Goal: Task Accomplishment & Management: Complete application form

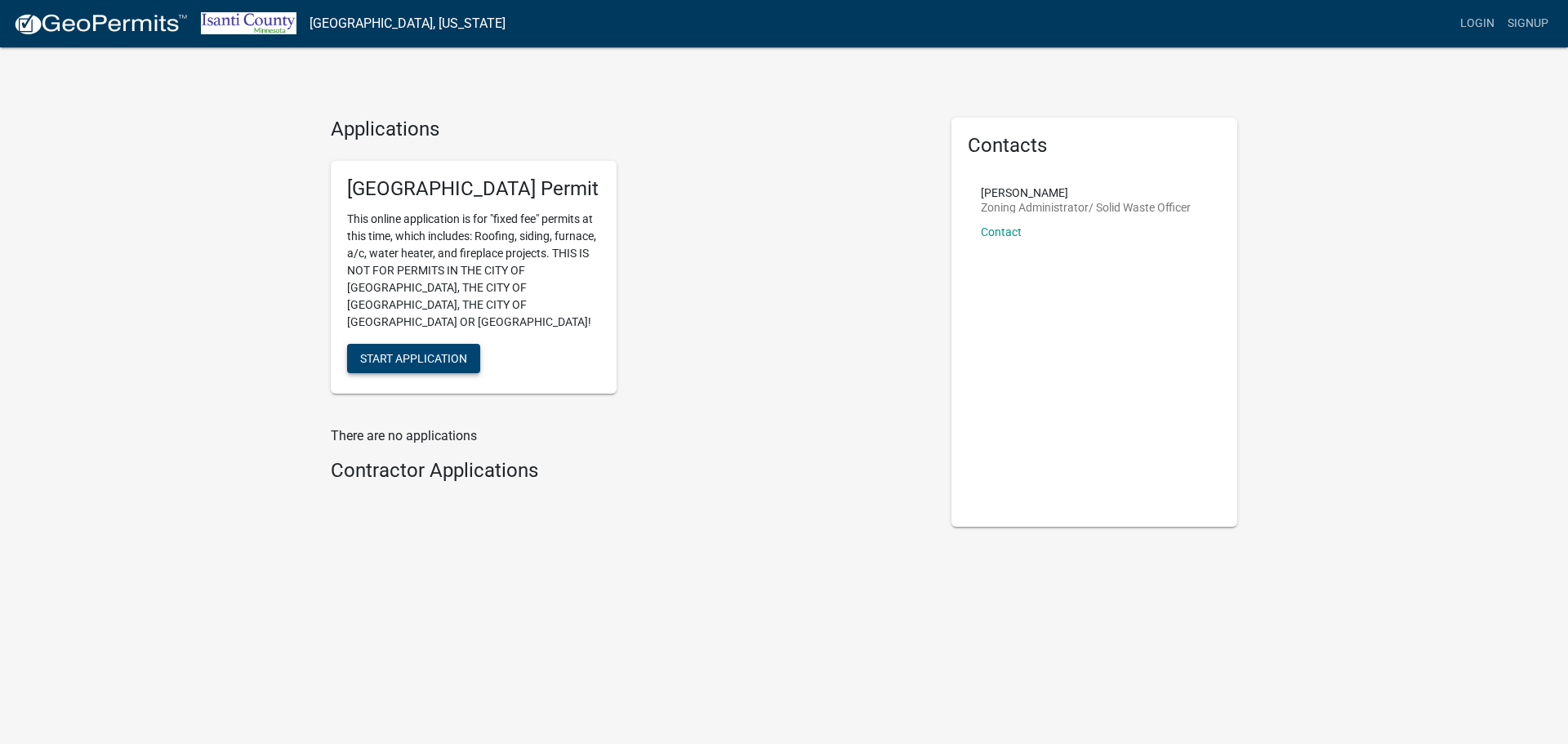
click at [432, 351] on span "Start Application" at bounding box center [414, 358] width 107 height 13
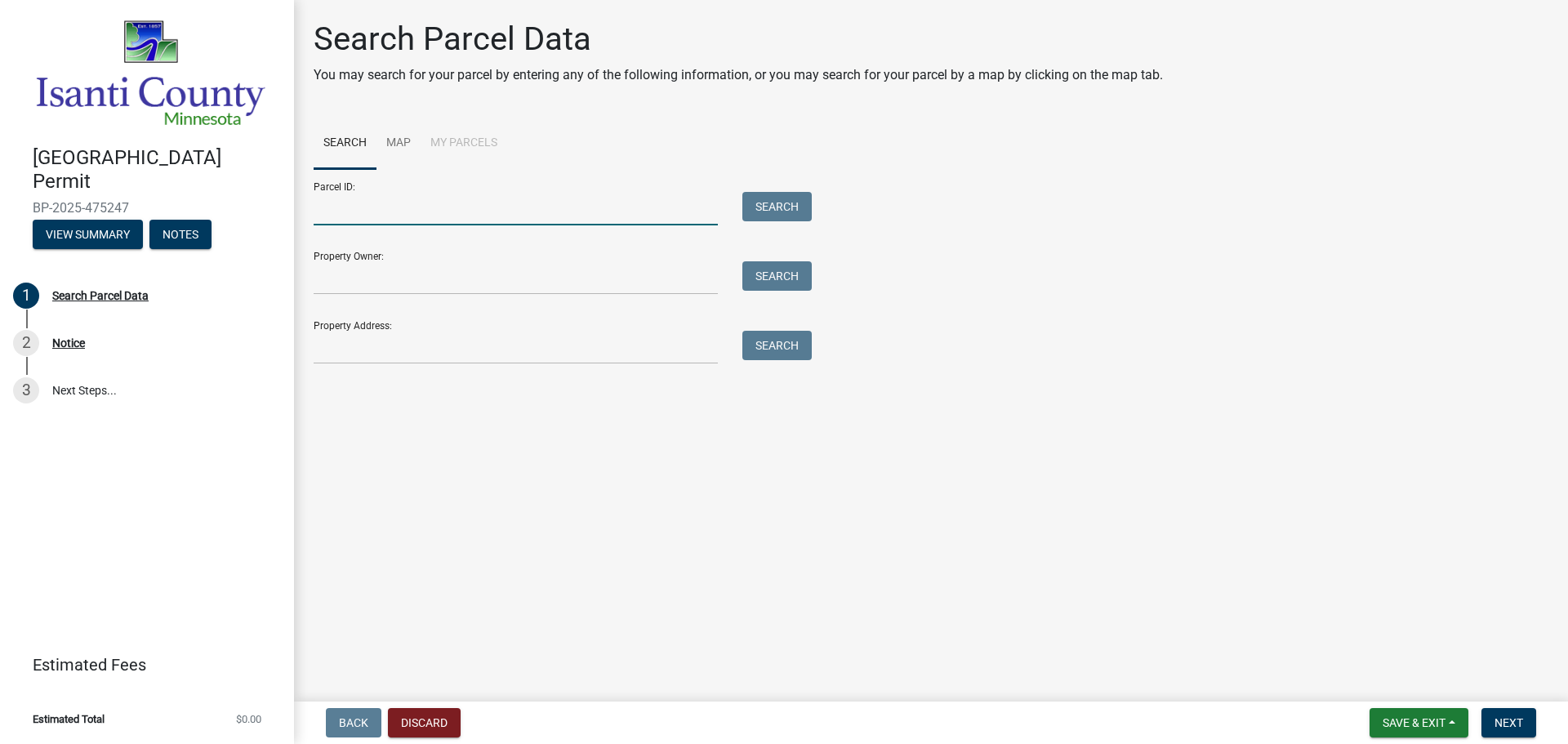
click at [448, 196] on input "Parcel ID:" at bounding box center [515, 209] width 404 height 34
click at [396, 217] on input "Parcel ID:" at bounding box center [515, 209] width 404 height 34
paste input "11.034.2101"
type input "11.034.2101"
click at [786, 205] on button "Search" at bounding box center [777, 206] width 70 height 29
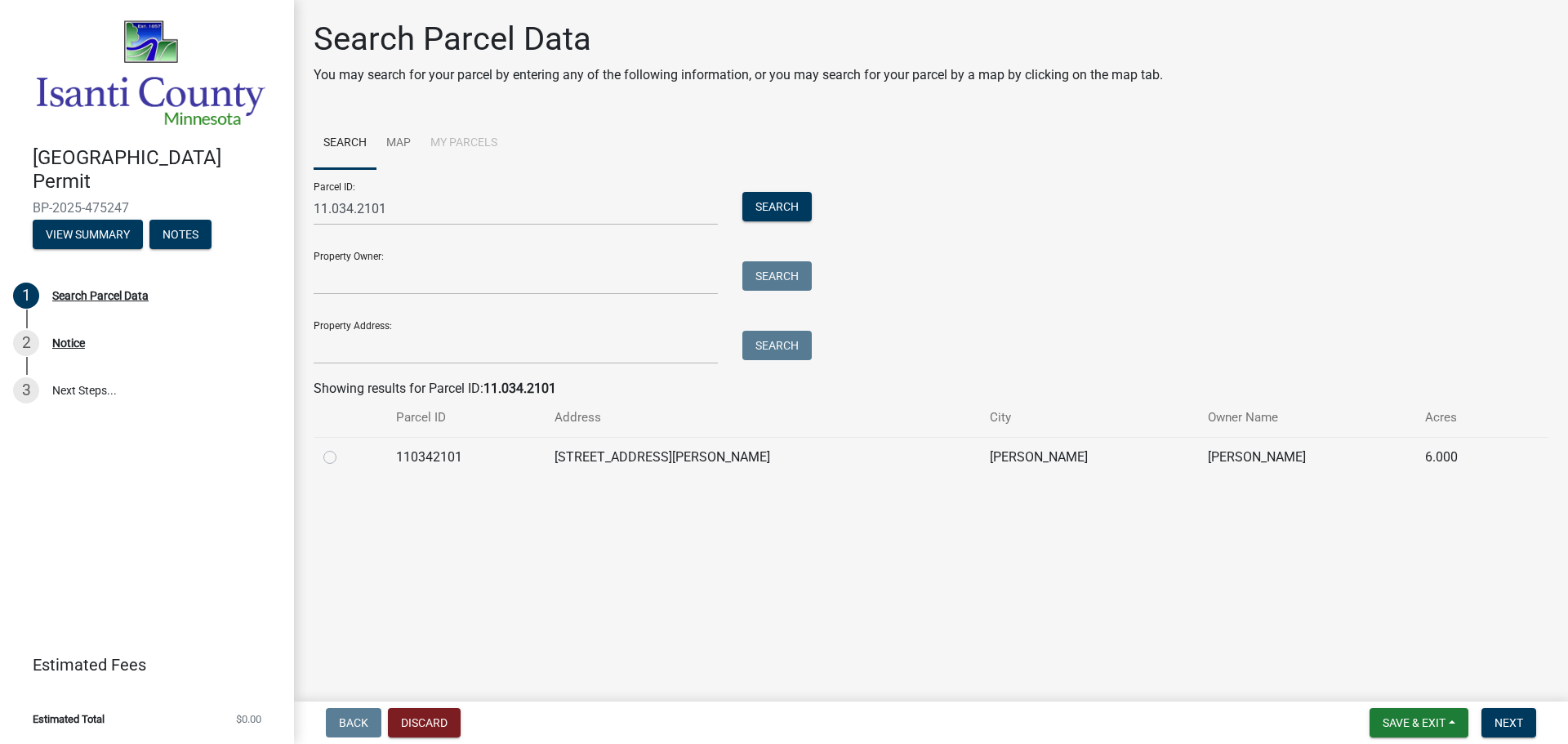
click at [343, 447] on label at bounding box center [343, 447] width 0 height 0
click at [343, 458] on input "radio" at bounding box center [348, 452] width 11 height 11
radio input "true"
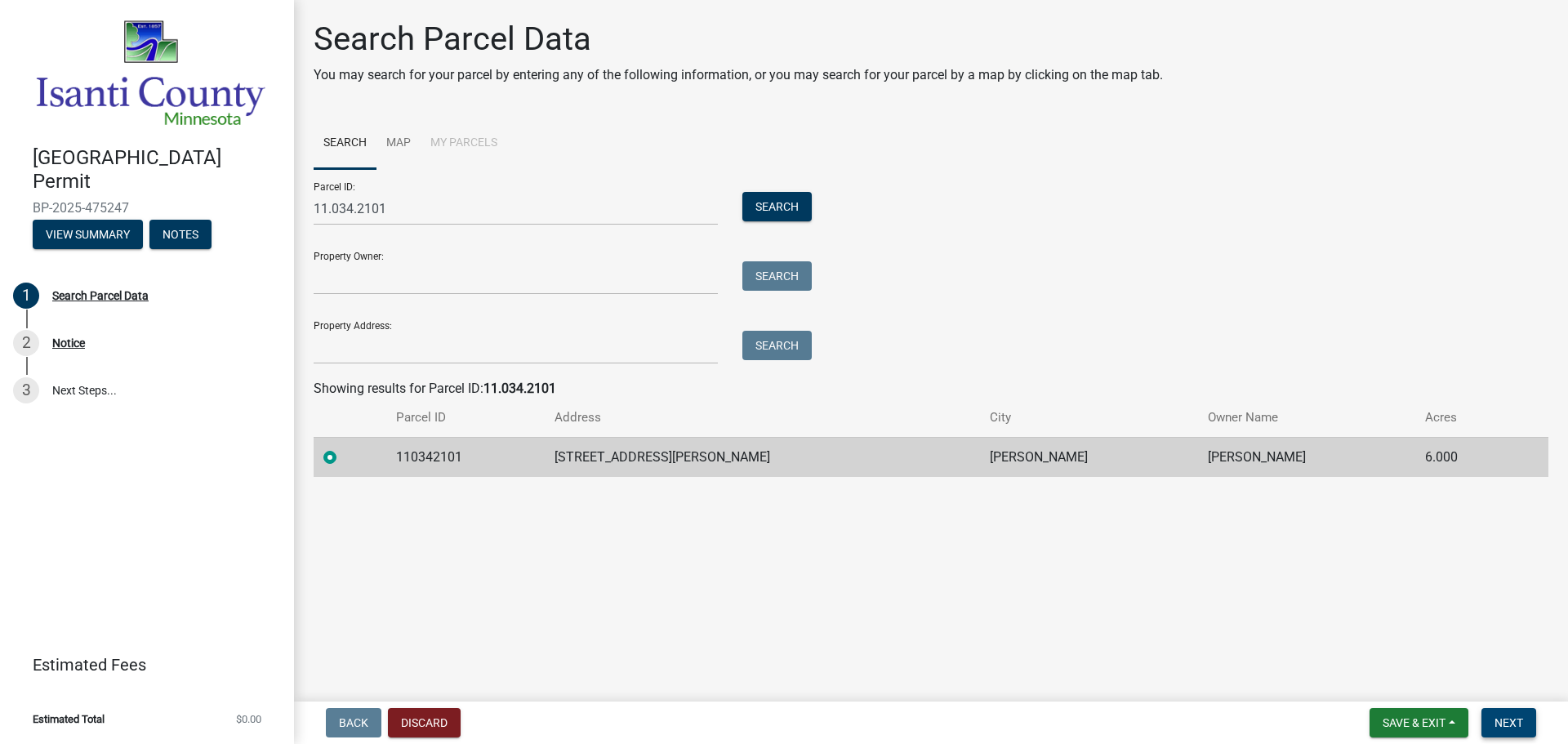
click at [1517, 721] on span "Next" at bounding box center [1509, 723] width 28 height 13
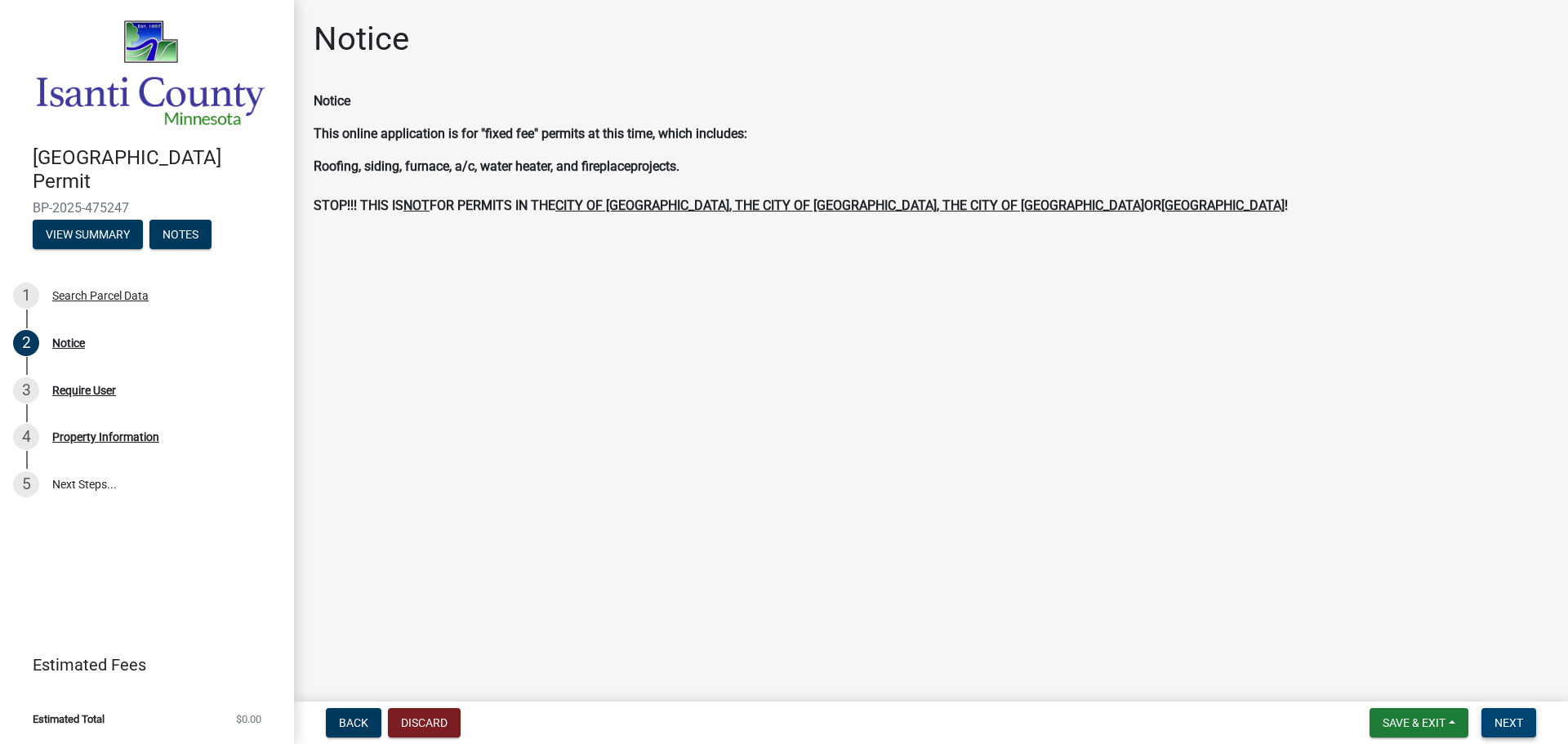
click at [1519, 724] on span "Next" at bounding box center [1509, 723] width 28 height 13
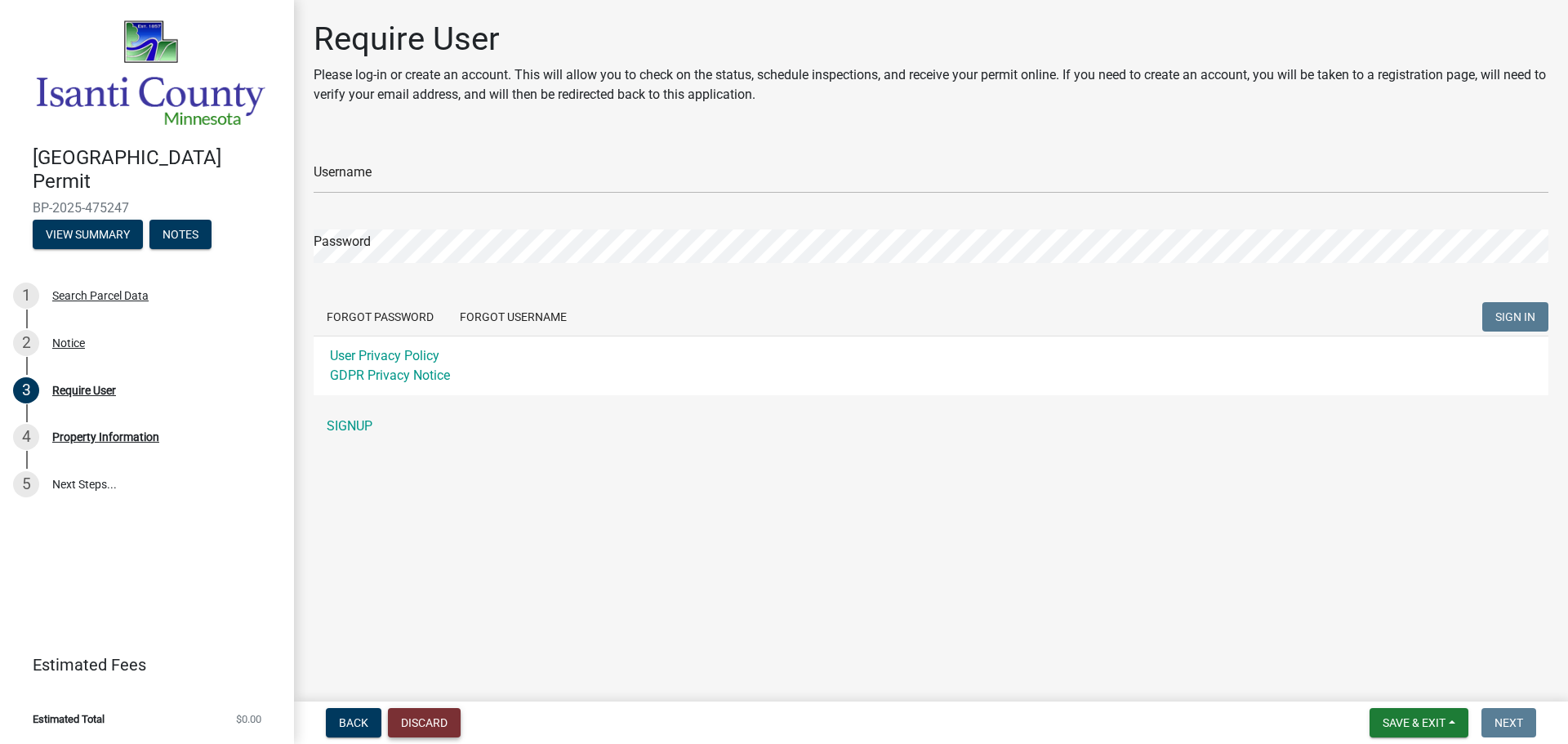
click at [428, 715] on button "Discard" at bounding box center [424, 722] width 73 height 29
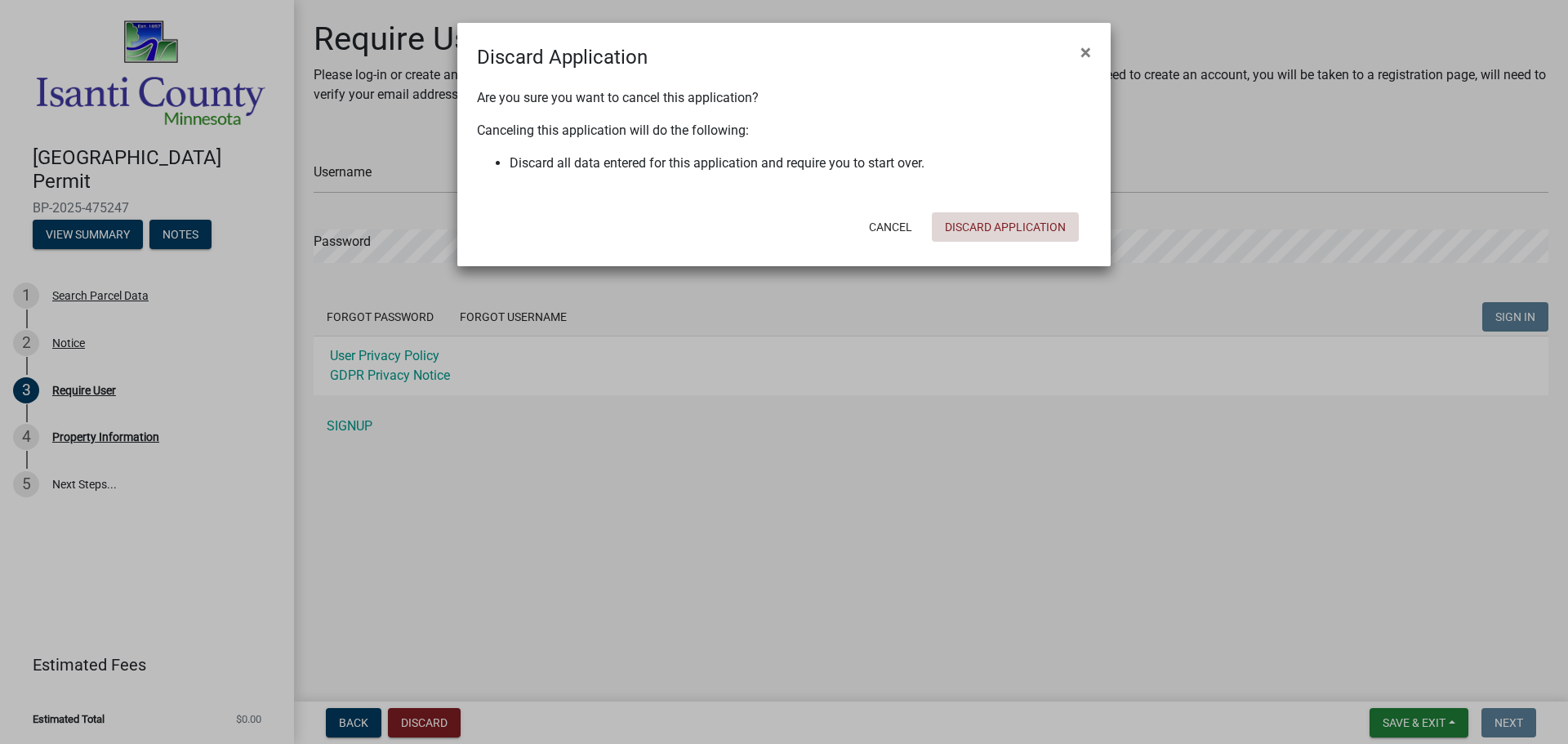
click at [1020, 222] on button "Discard Application" at bounding box center [1005, 226] width 147 height 29
